Goal: Task Accomplishment & Management: Complete application form

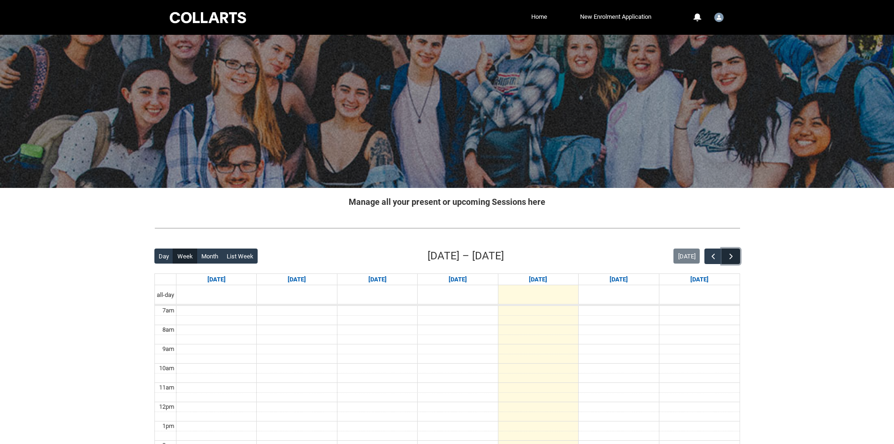
click at [728, 253] on span "button" at bounding box center [731, 256] width 9 height 9
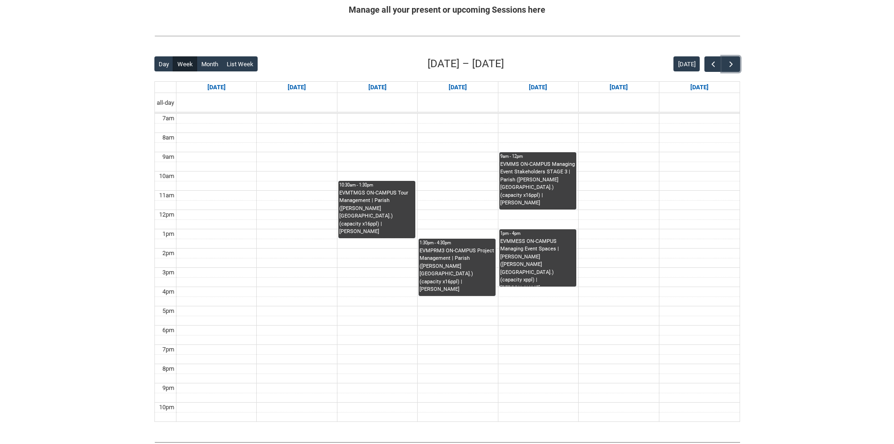
scroll to position [235, 0]
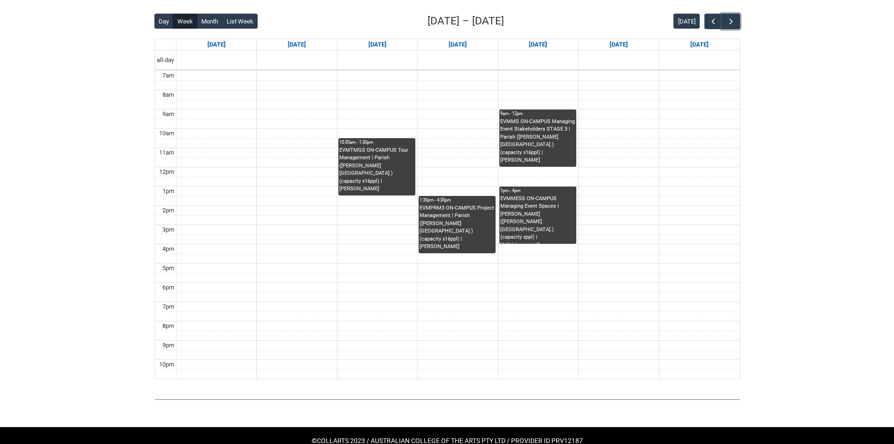
click at [385, 165] on div "EVMTMGS ON-CAMPUS Tour Management | Parish (Cromwell St.) (capacity x16ppl) | K…" at bounding box center [376, 169] width 75 height 46
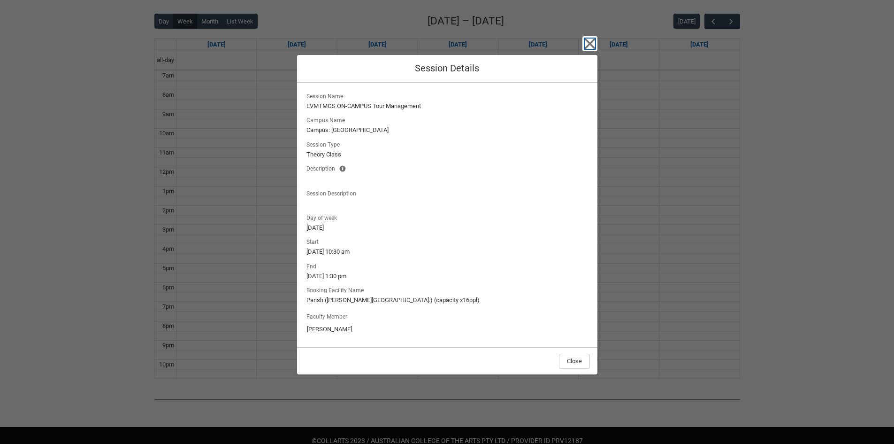
click at [591, 44] on icon "button" at bounding box center [590, 43] width 15 height 15
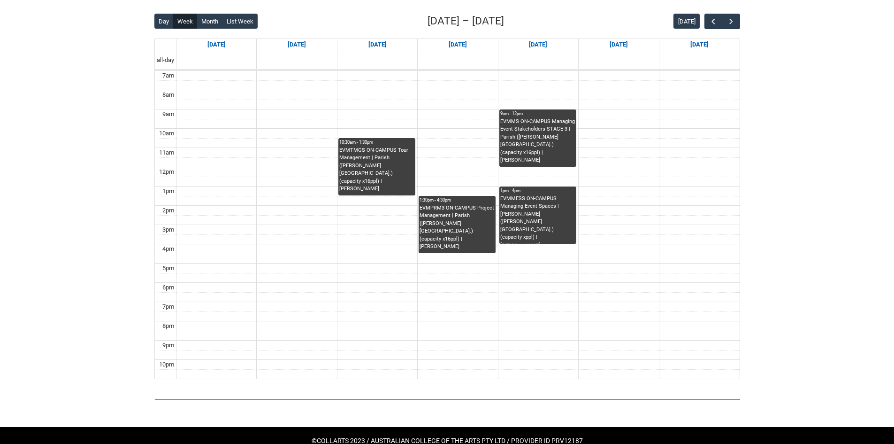
click at [431, 223] on div "EVMPRM3 ON-CAMPUS Project Management | Parish (Cromwell St.) (capacity x16ppl) …" at bounding box center [457, 227] width 75 height 46
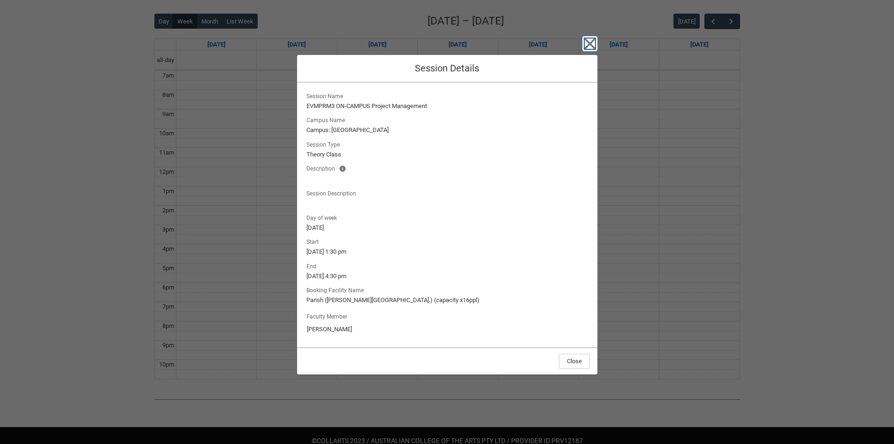
click at [595, 41] on icon "button" at bounding box center [590, 43] width 15 height 15
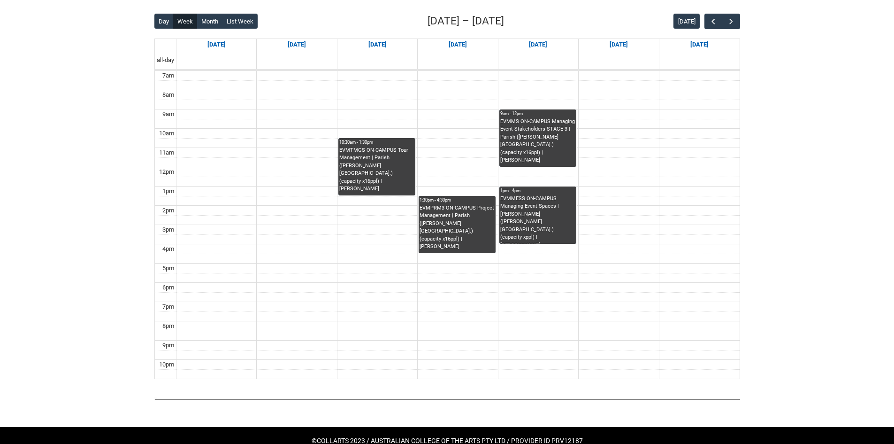
click at [564, 126] on div "EVMMS ON-CAMPUS Managing Event Stakeholders STAGE 3 | Parish (Cromwell St.) (ca…" at bounding box center [537, 141] width 75 height 46
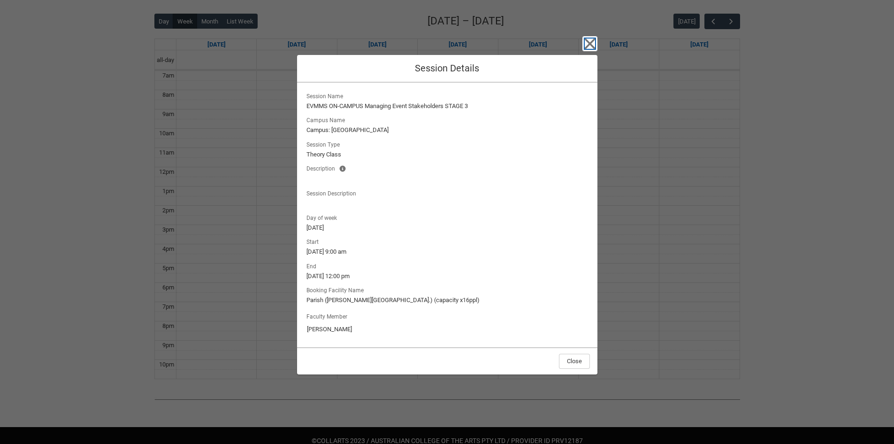
click at [590, 40] on icon "button" at bounding box center [590, 43] width 15 height 15
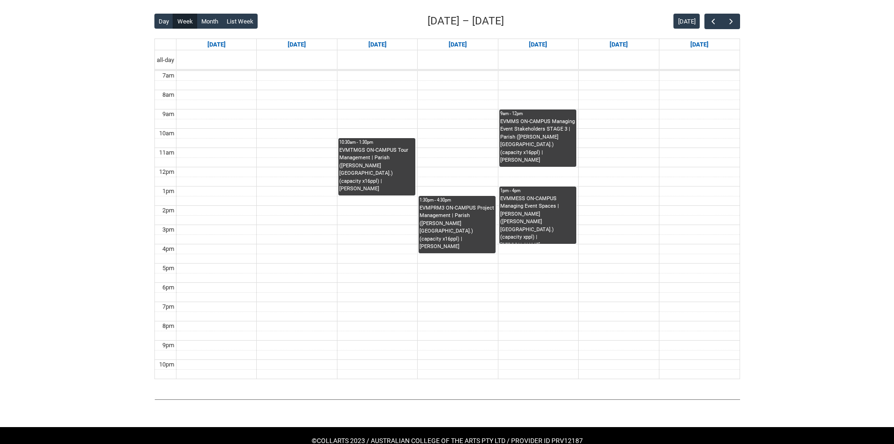
click at [515, 214] on div "EVMMESS ON-CAMPUS Managing Event Spaces | De Wolfe (Cromwell St.) (capacity xpp…" at bounding box center [537, 219] width 75 height 49
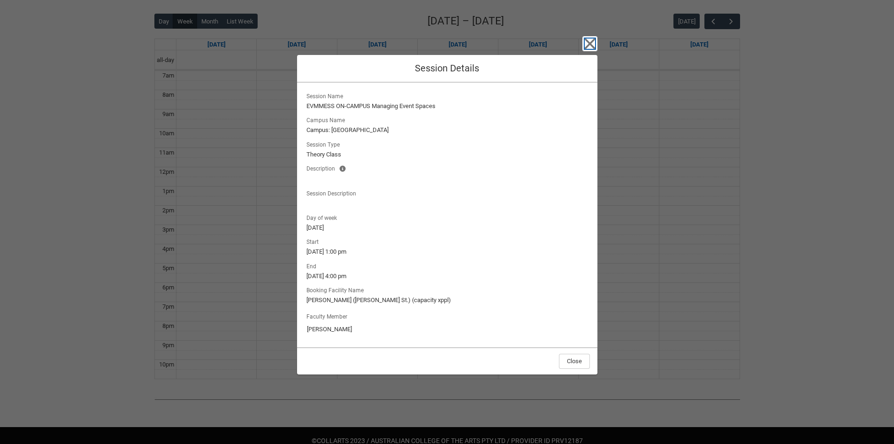
click at [593, 37] on icon "button" at bounding box center [590, 43] width 15 height 15
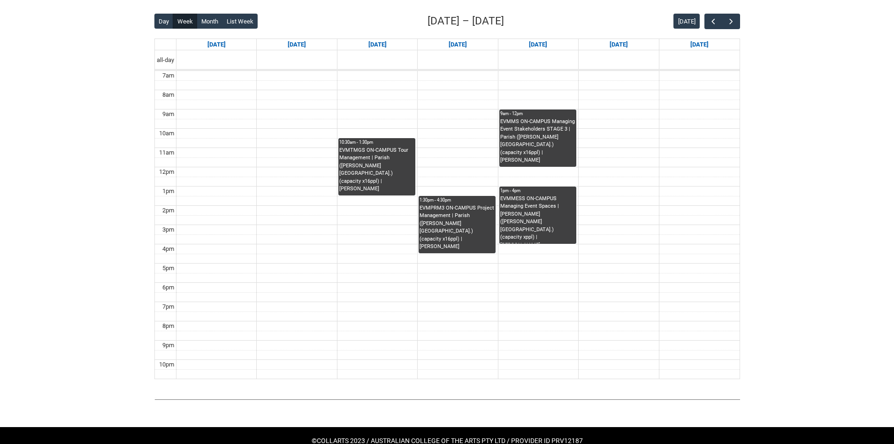
click at [377, 169] on div "EVMTMGS ON-CAMPUS Tour Management | Parish (Cromwell St.) (capacity x16ppl) | K…" at bounding box center [376, 169] width 75 height 46
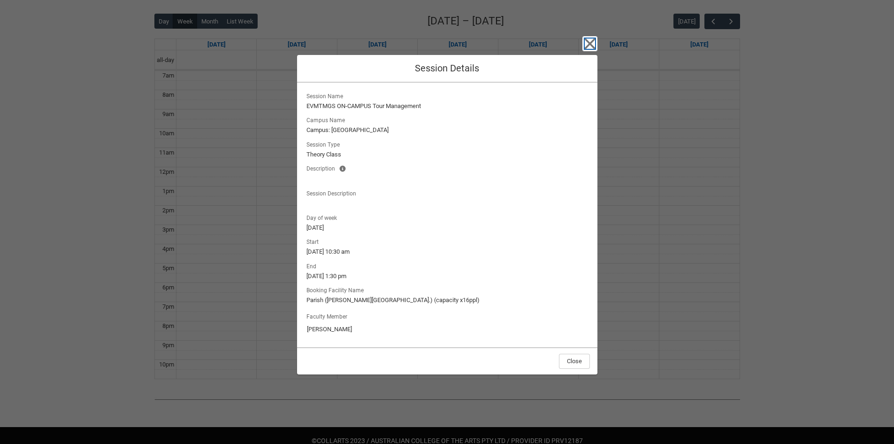
click at [595, 42] on icon "button" at bounding box center [590, 43] width 15 height 15
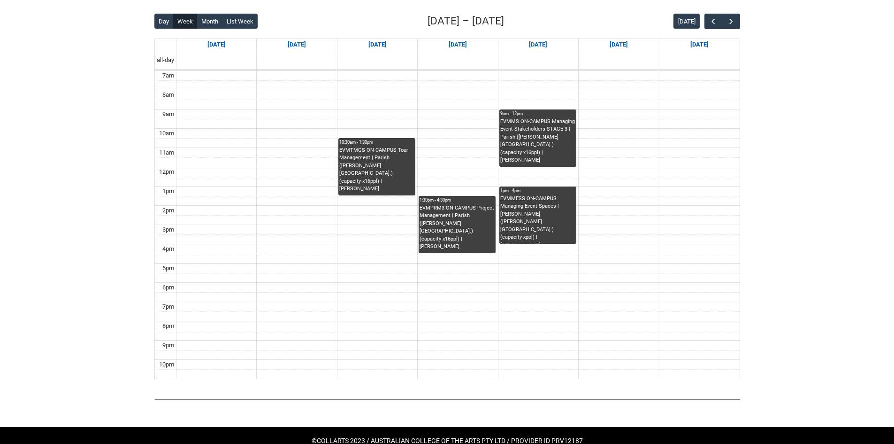
click at [479, 220] on div "EVMPRM3 ON-CAMPUS Project Management | Parish (Cromwell St.) (capacity x16ppl) …" at bounding box center [457, 227] width 75 height 46
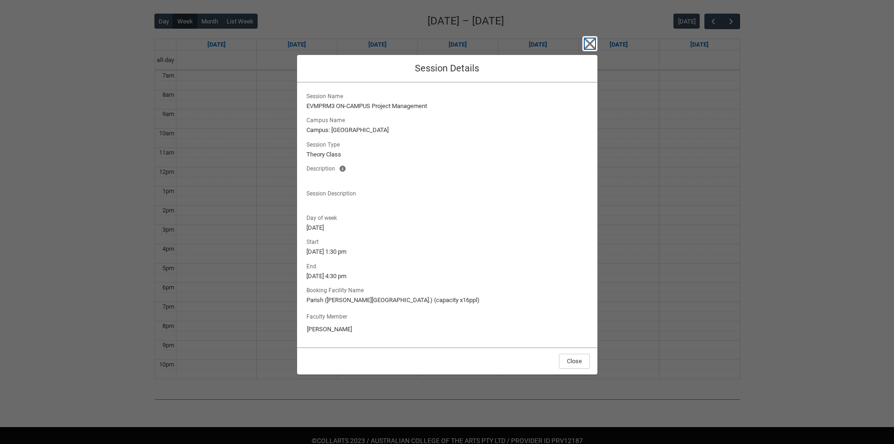
click at [589, 42] on icon "button" at bounding box center [589, 43] width 11 height 11
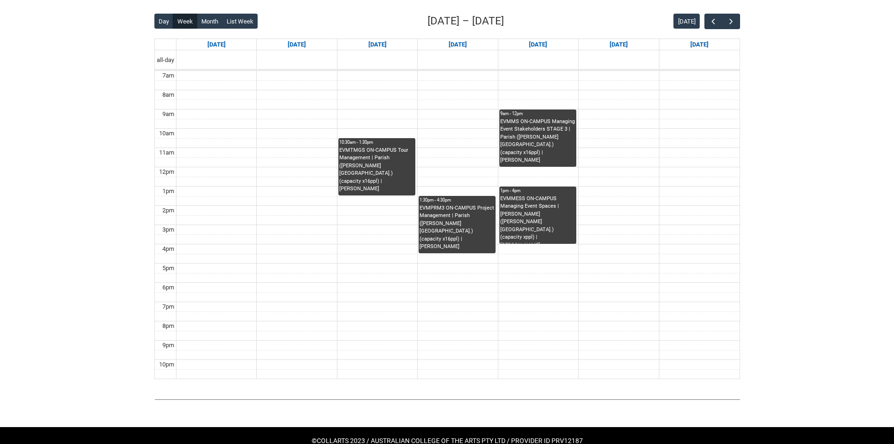
click at [357, 148] on div "EVMTMGS ON-CAMPUS Tour Management | Parish (Cromwell St.) (capacity x16ppl) | K…" at bounding box center [376, 169] width 75 height 46
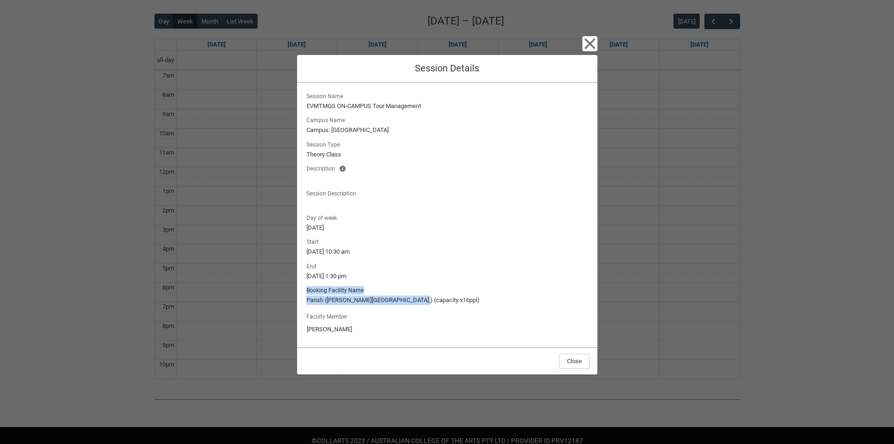
drag, startPoint x: 417, startPoint y: 298, endPoint x: 305, endPoint y: 288, distance: 112.1
click at [305, 288] on lightning-output-field "Booking Facility Name Parish (Cromwell St.) (capacity x16ppl)" at bounding box center [447, 294] width 285 height 21
copy lightning-output-field "Booking Facility Name Parish (Cromwell St.) (capacity x16ppl)"
click at [590, 43] on icon "button" at bounding box center [589, 43] width 11 height 11
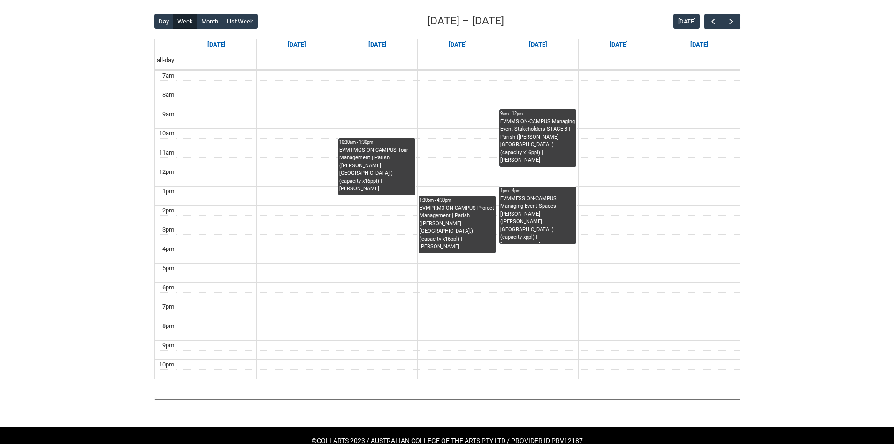
click at [450, 221] on div "EVMPRM3 ON-CAMPUS Project Management | Parish (Cromwell St.) (capacity x16ppl) …" at bounding box center [457, 227] width 75 height 46
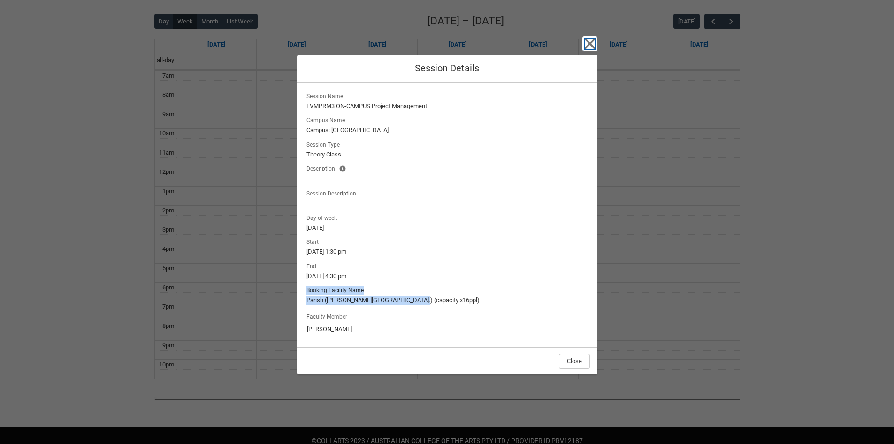
click at [584, 38] on icon "button" at bounding box center [590, 43] width 15 height 15
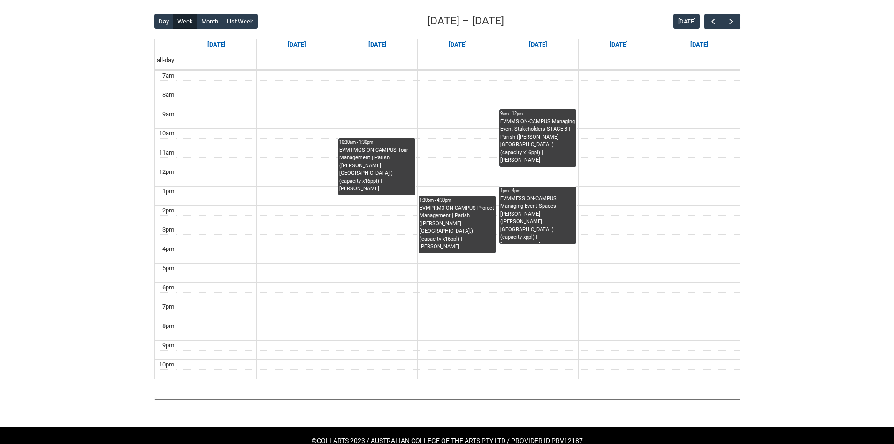
click at [540, 145] on div "EVMMS ON-CAMPUS Managing Event Stakeholders STAGE 3 | Parish (Cromwell St.) (ca…" at bounding box center [537, 141] width 75 height 46
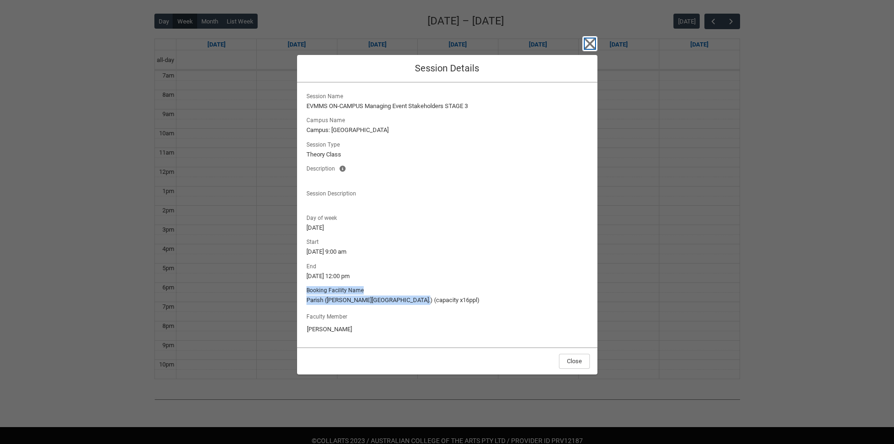
click at [584, 42] on icon "button" at bounding box center [590, 43] width 15 height 15
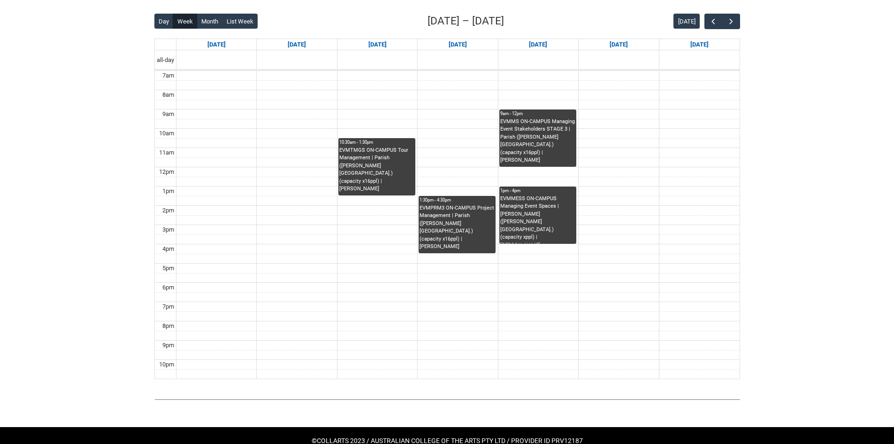
click at [540, 208] on div "EVMMESS ON-CAMPUS Managing Event Spaces | De Wolfe (Cromwell St.) (capacity xpp…" at bounding box center [537, 219] width 75 height 49
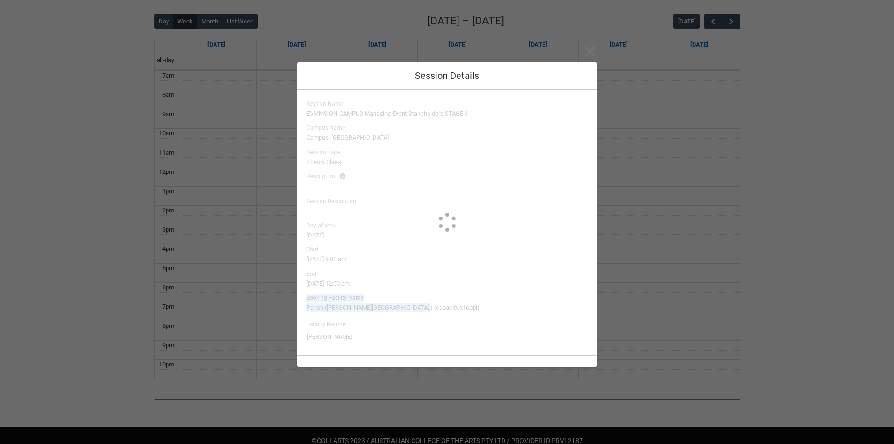
type input "Richard Stanley"
